Goal: Task Accomplishment & Management: Complete application form

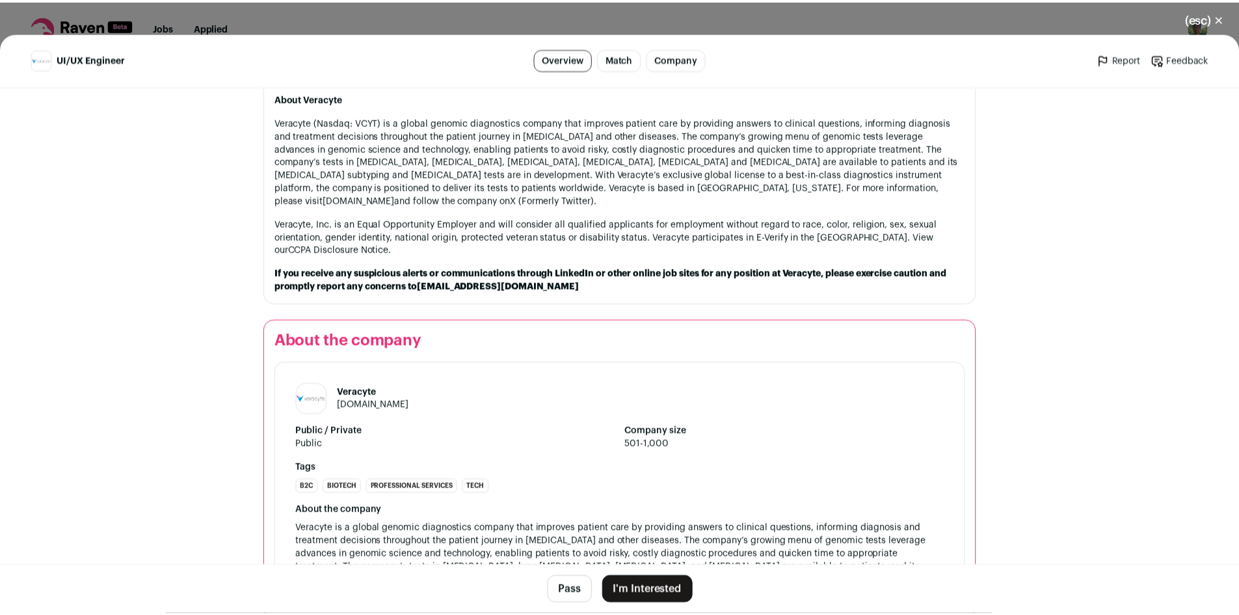
scroll to position [1410, 0]
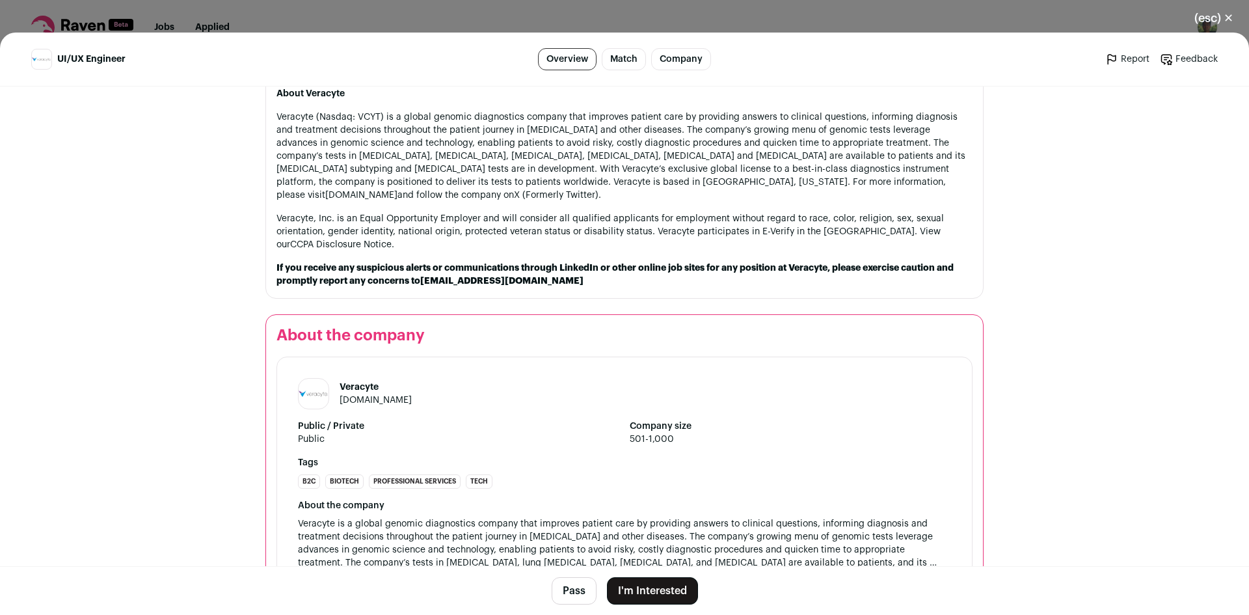
click at [649, 598] on button "I'm Interested" at bounding box center [652, 590] width 91 height 27
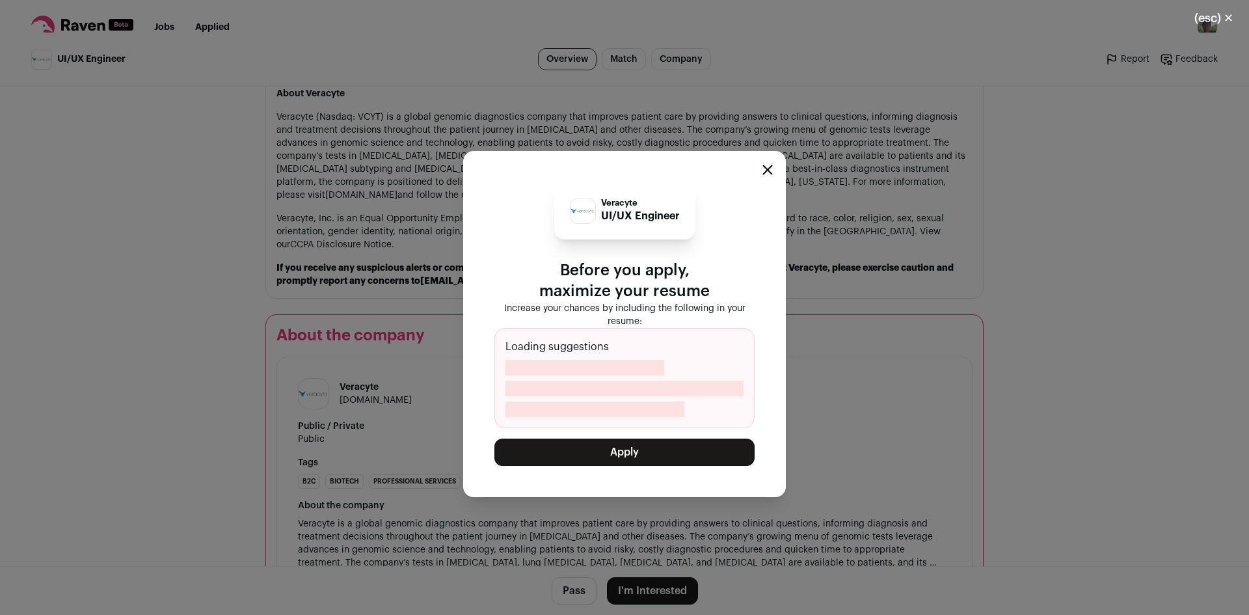
click at [648, 453] on button "Apply" at bounding box center [624, 451] width 260 height 27
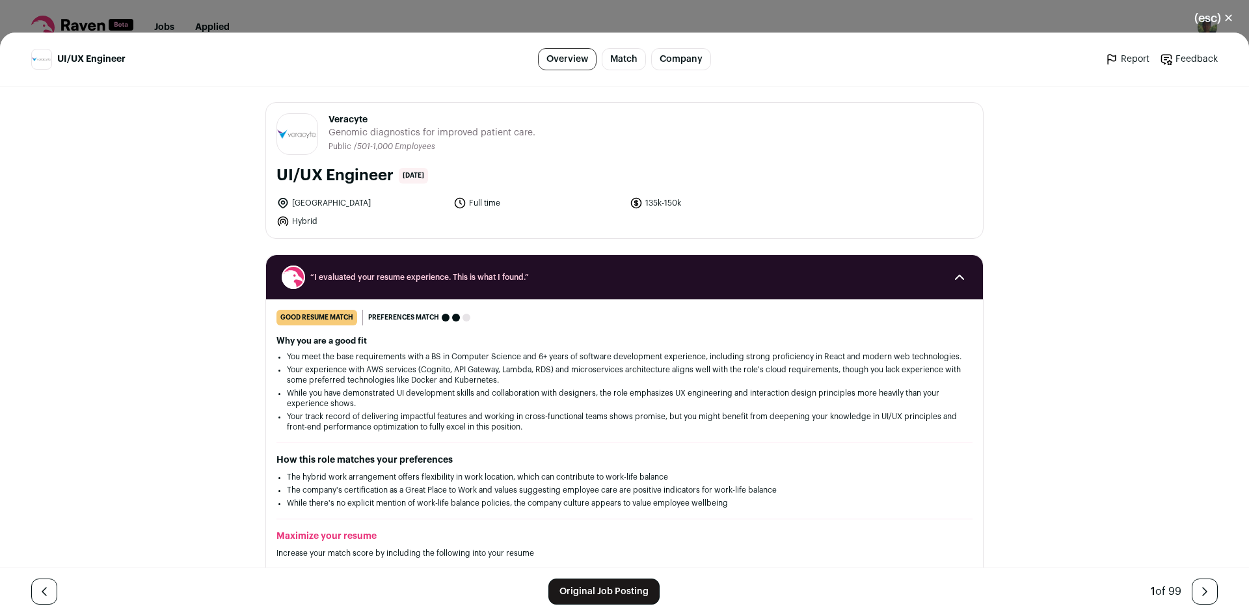
drag, startPoint x: 342, startPoint y: 204, endPoint x: 327, endPoint y: 201, distance: 15.3
click at [326, 200] on li "[GEOGRAPHIC_DATA]" at bounding box center [360, 202] width 169 height 13
click at [1217, 20] on button "(esc) ✕" at bounding box center [1213, 18] width 70 height 29
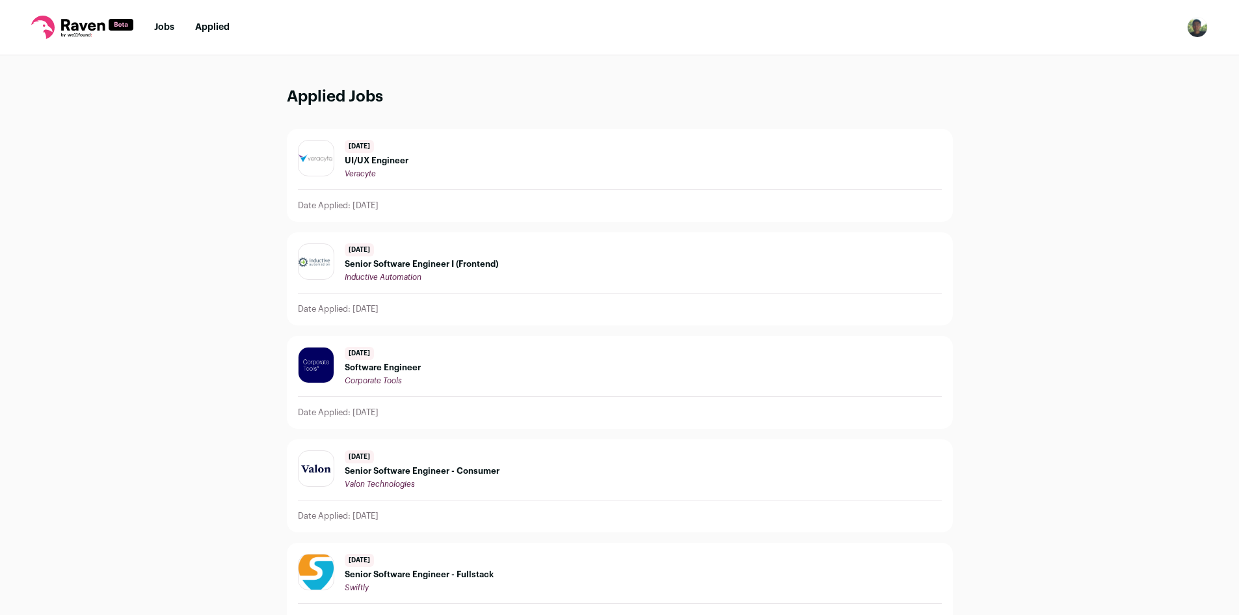
click at [209, 33] on li "Applied" at bounding box center [212, 27] width 34 height 13
click at [207, 25] on link "Applied" at bounding box center [212, 27] width 34 height 9
click at [166, 27] on link "Jobs" at bounding box center [164, 27] width 20 height 9
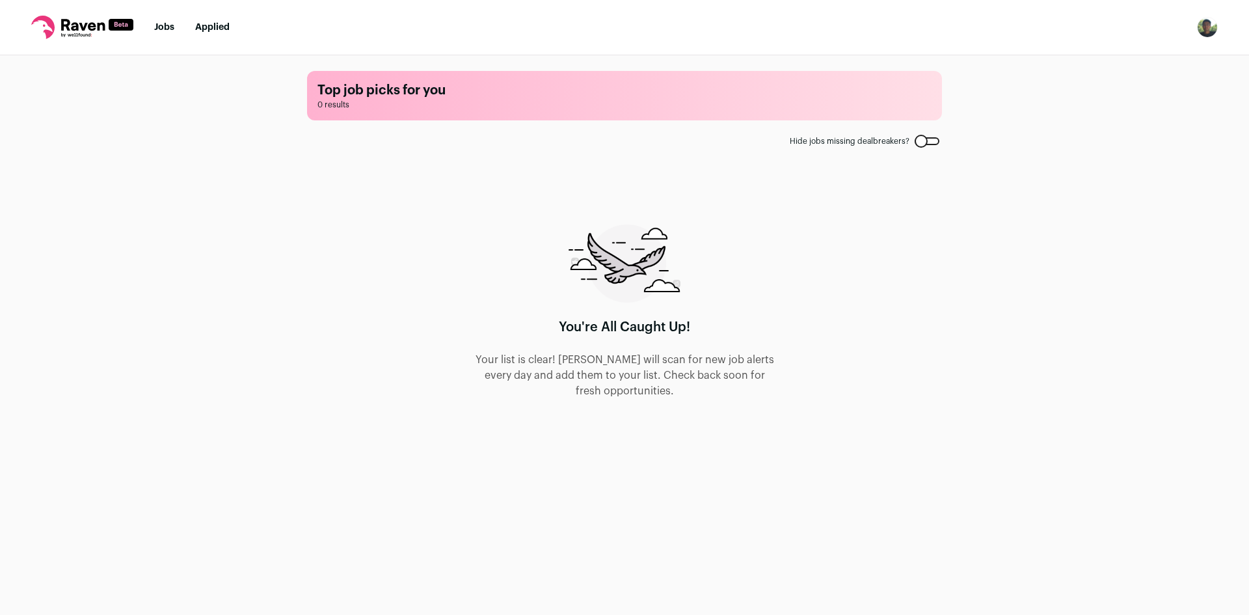
click at [196, 27] on link "Applied" at bounding box center [212, 27] width 34 height 9
